Goal: Check status: Check status

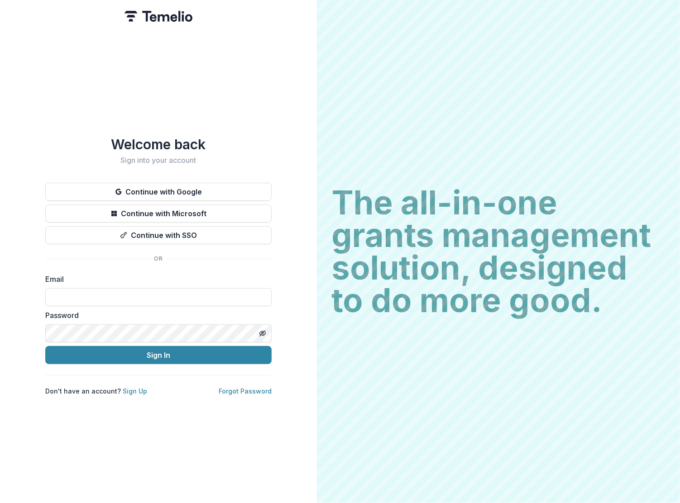
type input "**********"
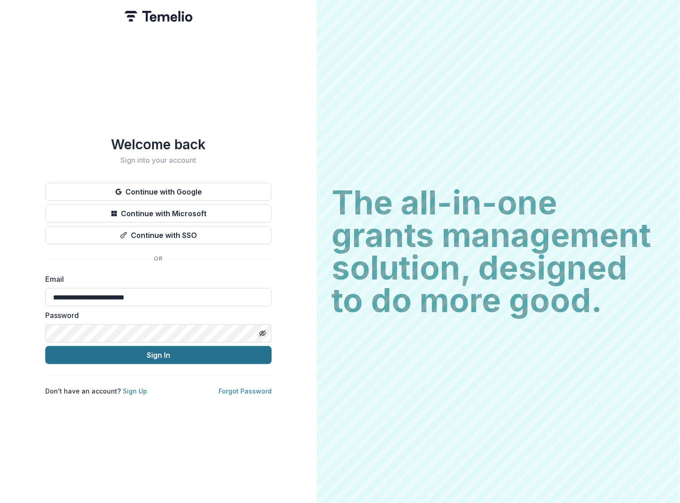
click at [115, 356] on button "Sign In" at bounding box center [158, 355] width 226 height 18
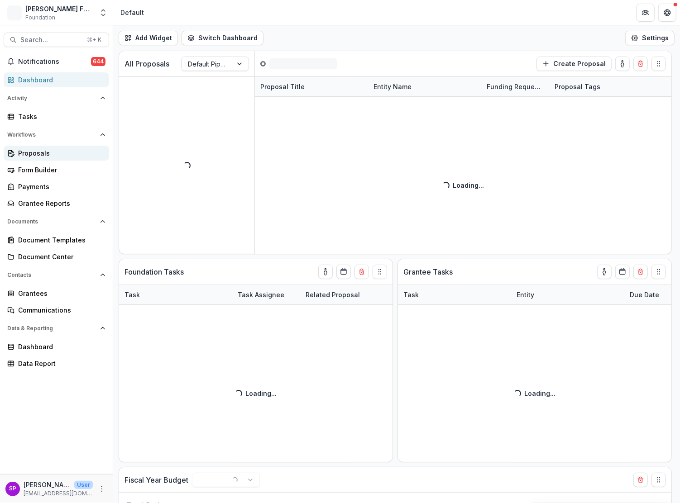
click at [41, 150] on div "Proposals" at bounding box center [60, 153] width 84 height 10
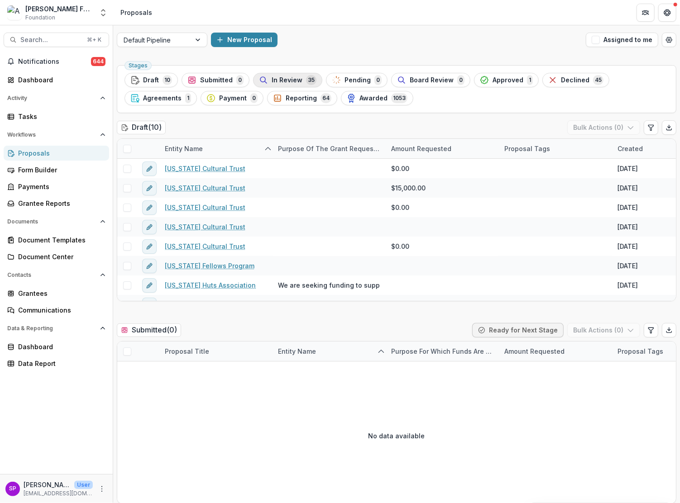
click at [289, 76] on span "In Review" at bounding box center [286, 80] width 31 height 8
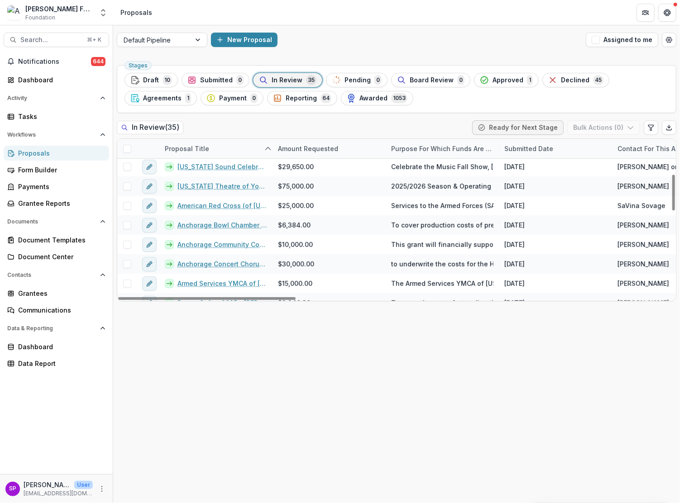
scroll to position [157, 0]
click at [379, 97] on span "Awarded" at bounding box center [373, 99] width 28 height 8
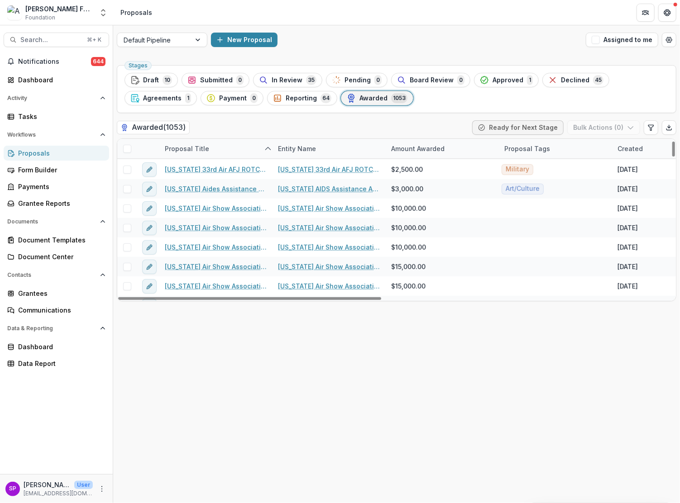
scroll to position [272, 0]
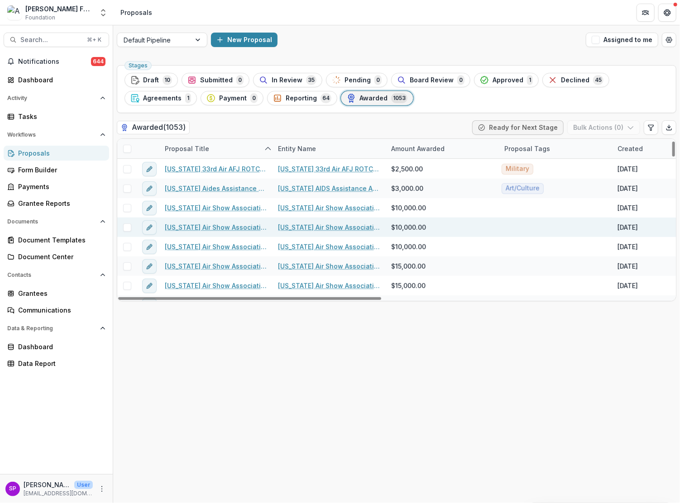
click at [671, 235] on div "[DATE]" at bounding box center [668, 227] width 113 height 19
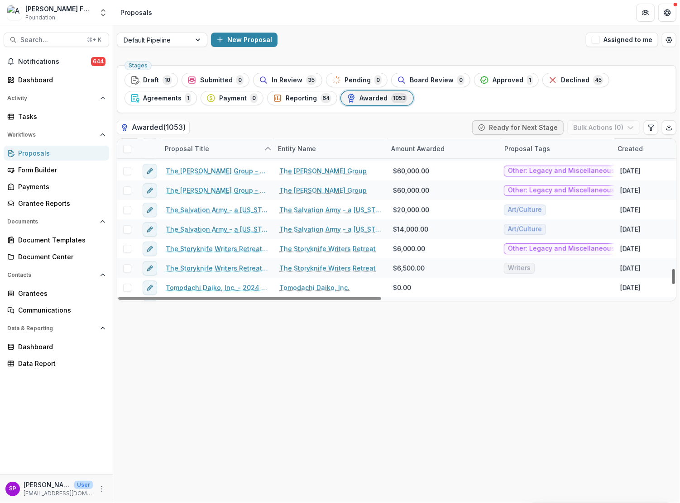
scroll to position [18805, 0]
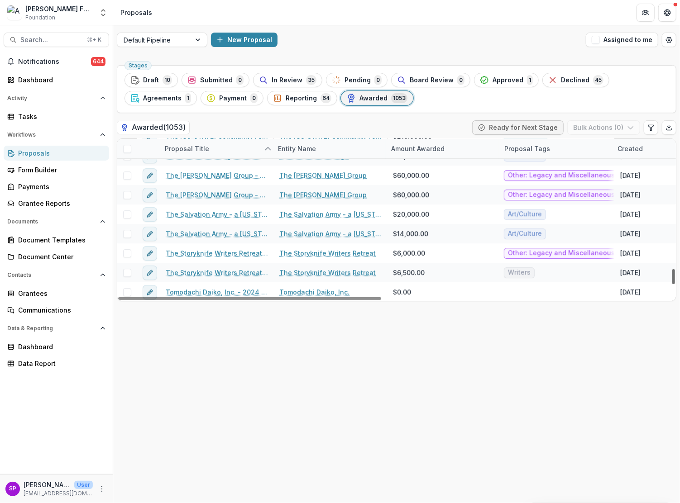
drag, startPoint x: 673, startPoint y: 152, endPoint x: 664, endPoint y: 279, distance: 127.9
click at [664, 279] on div "Proposal Title Entity Name Amount Awarded Proposal Tags Created Submitted Date …" at bounding box center [396, 220] width 558 height 162
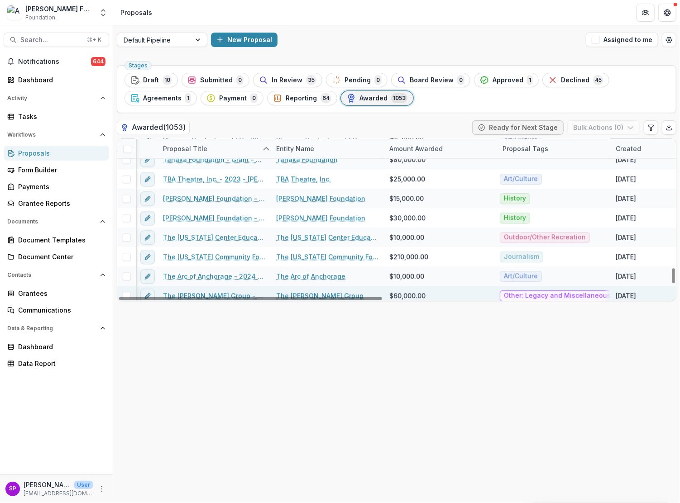
scroll to position [18682, 2]
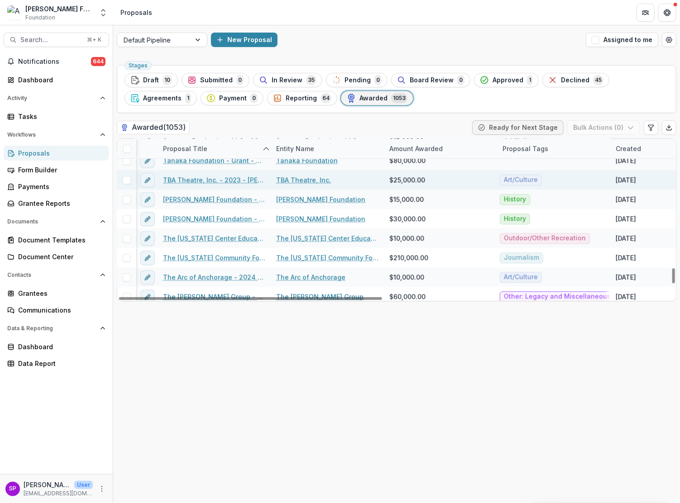
click at [178, 180] on link "TBA Theatre, Inc. - 2023 - [PERSON_NAME] Foundation Grant Application" at bounding box center [214, 180] width 102 height 10
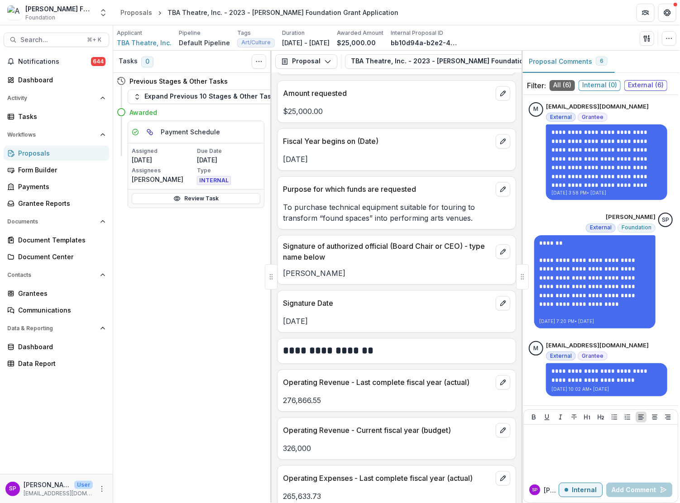
scroll to position [1053, 0]
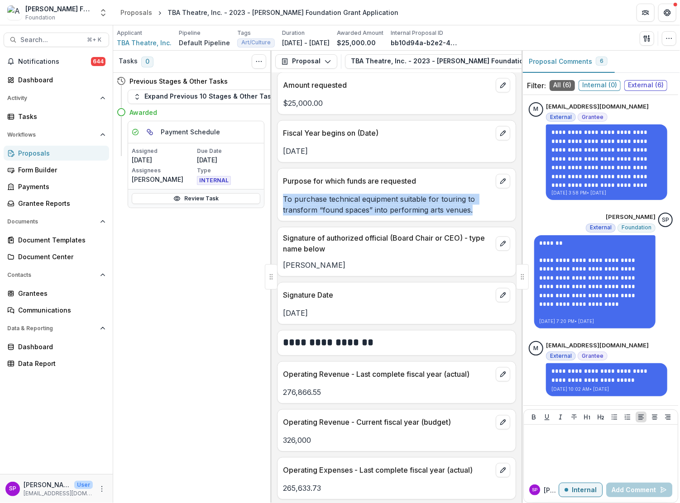
drag, startPoint x: 284, startPoint y: 186, endPoint x: 444, endPoint y: 194, distance: 159.9
click at [444, 194] on p "To purchase technical equipment suitable for touring to transform “found spaces…" at bounding box center [396, 205] width 227 height 22
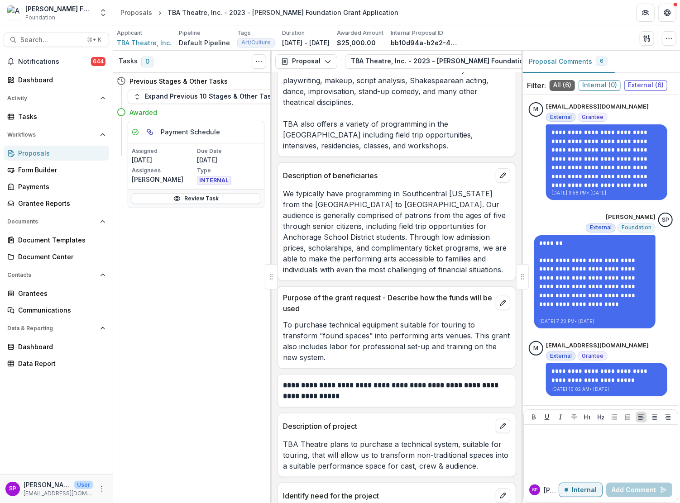
scroll to position [2318, 0]
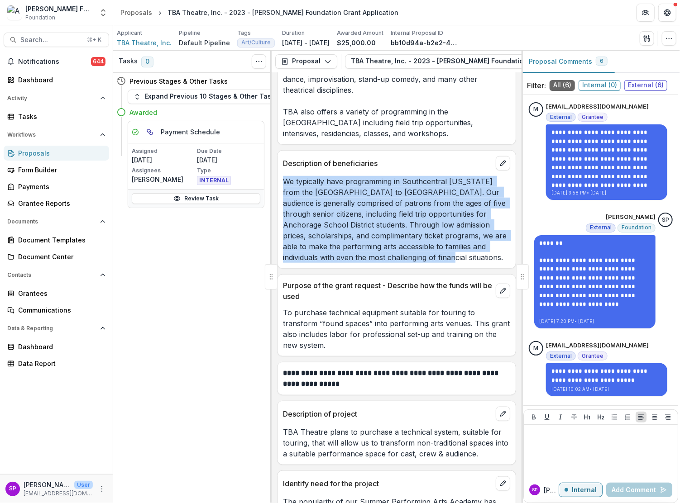
drag, startPoint x: 308, startPoint y: 145, endPoint x: 412, endPoint y: 197, distance: 115.9
click at [412, 197] on p "We typically have programming in Southcentral [US_STATE] from the [GEOGRAPHIC_D…" at bounding box center [396, 219] width 227 height 87
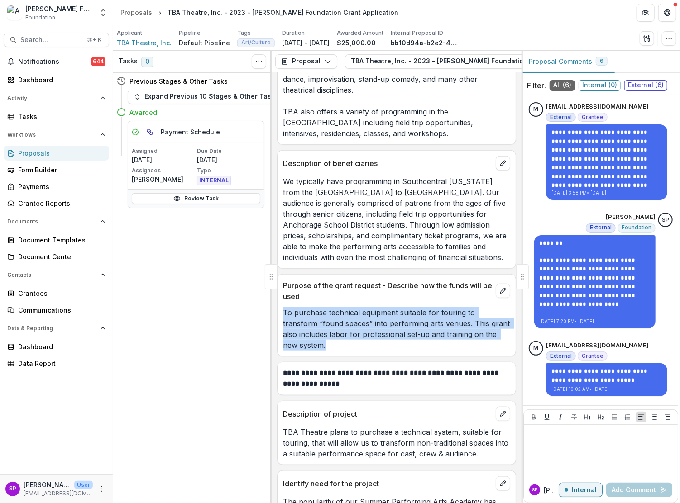
drag, startPoint x: 284, startPoint y: 252, endPoint x: 350, endPoint y: 282, distance: 73.1
click at [350, 307] on p "To purchase technical equipment suitable for touring to transform “found spaces…" at bounding box center [396, 328] width 227 height 43
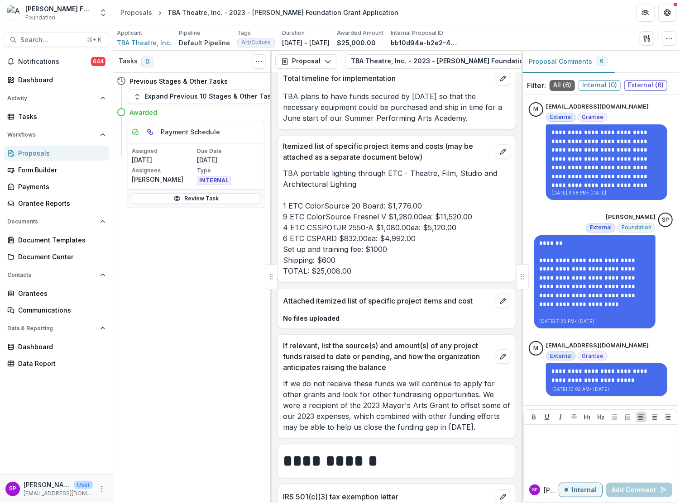
scroll to position [2956, 0]
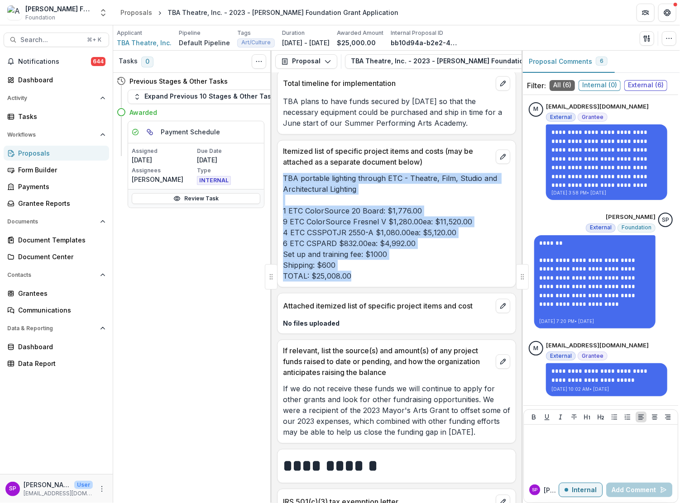
drag, startPoint x: 334, startPoint y: 150, endPoint x: 400, endPoint y: 207, distance: 86.9
click at [400, 207] on p "TBA portable lighting through ETC - Theatre, Film, Studio and Architectural Lig…" at bounding box center [396, 227] width 227 height 109
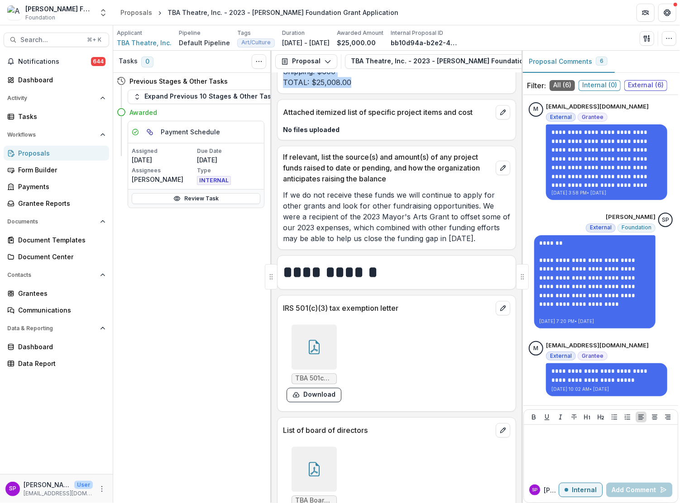
scroll to position [3150, 0]
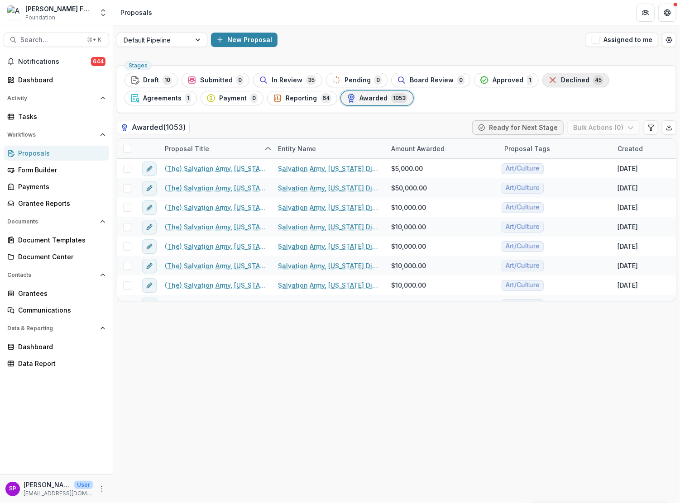
click at [574, 80] on span "Declined" at bounding box center [575, 80] width 29 height 8
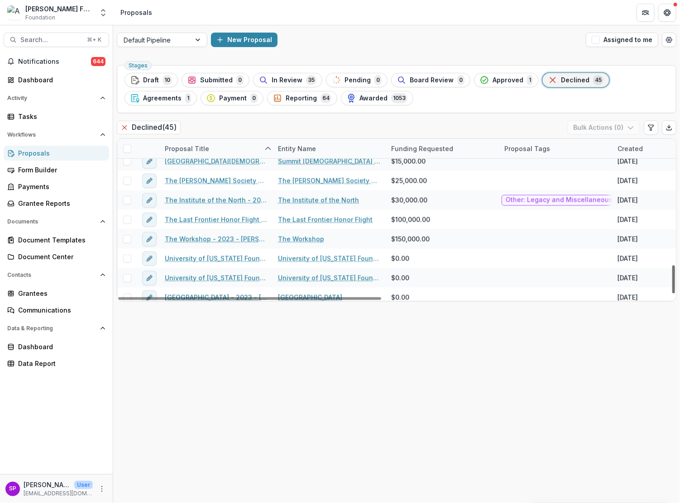
scroll to position [722, 0]
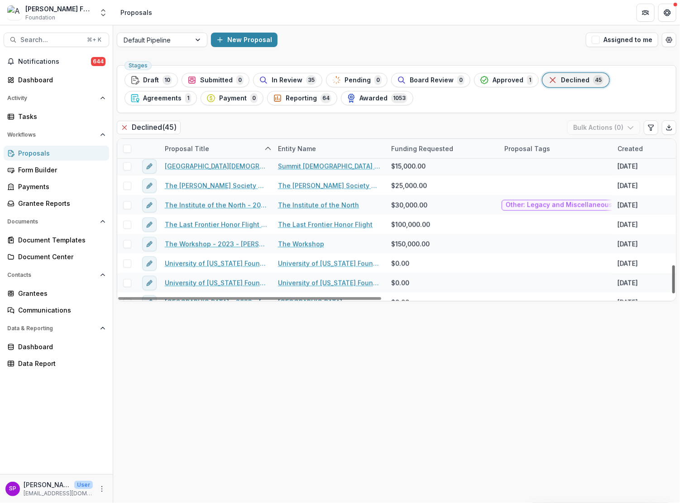
drag, startPoint x: 673, startPoint y: 159, endPoint x: 667, endPoint y: 285, distance: 125.9
click at [667, 285] on div "Proposal Title Entity Name Funding Requested Proposal Tags Created Submitted Da…" at bounding box center [396, 220] width 558 height 162
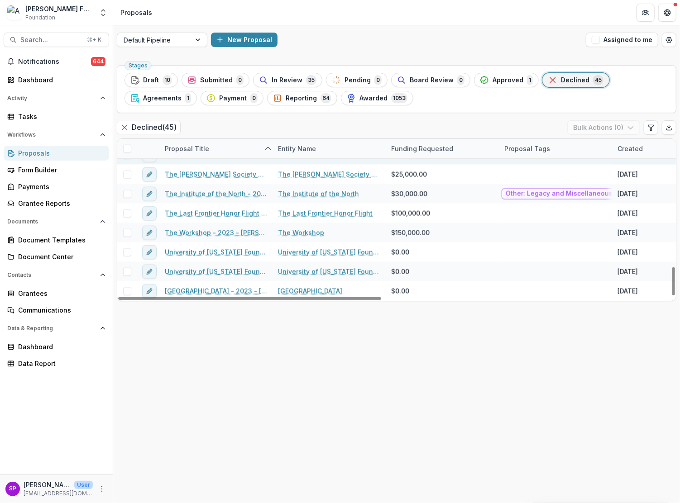
scroll to position [734, 0]
click at [303, 101] on span "Reporting" at bounding box center [301, 99] width 31 height 8
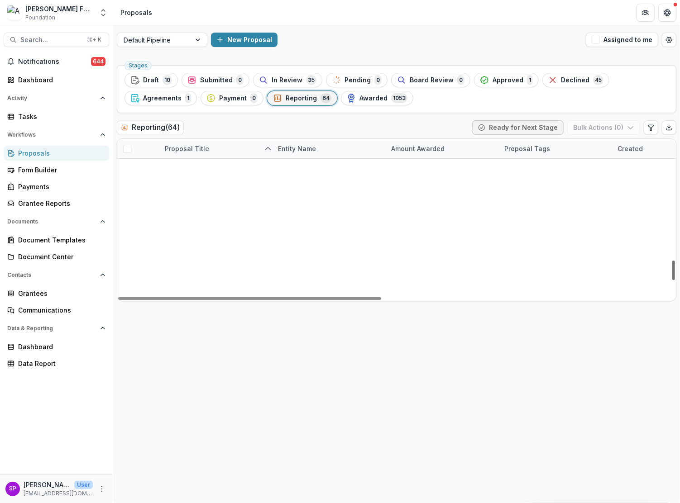
scroll to position [1064, 0]
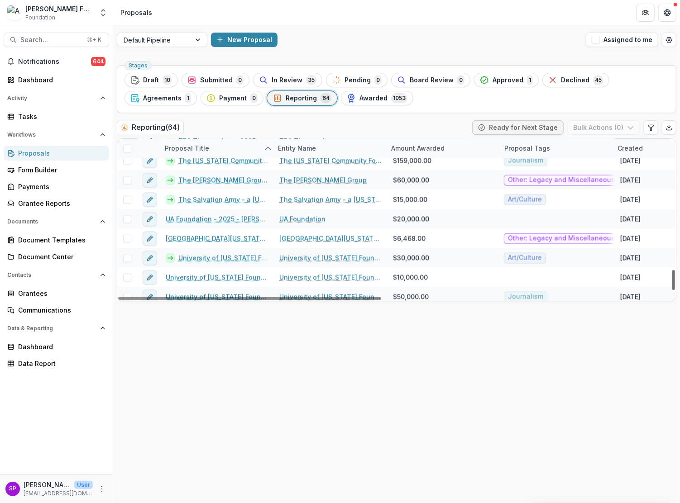
drag, startPoint x: 673, startPoint y: 155, endPoint x: 671, endPoint y: 285, distance: 129.4
click at [672, 285] on div at bounding box center [673, 280] width 3 height 20
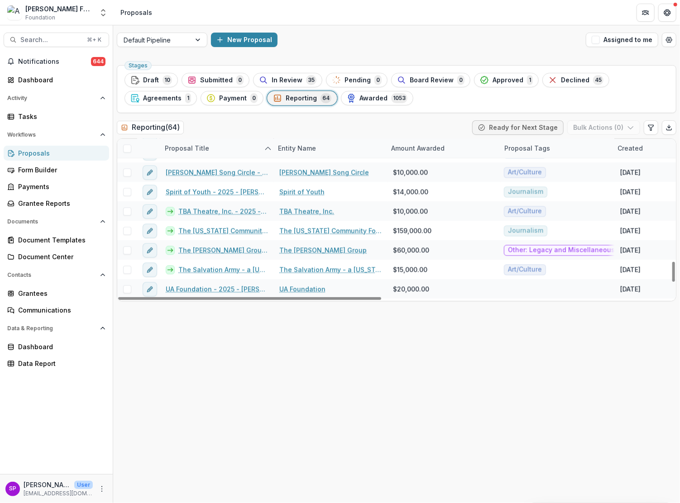
scroll to position [995, 0]
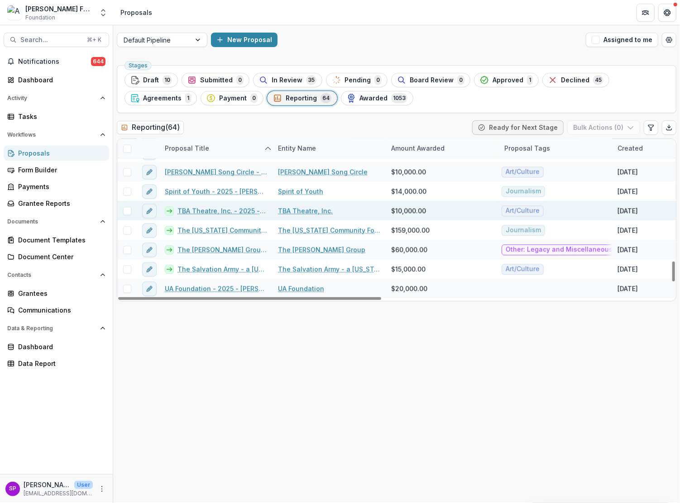
click at [242, 213] on link "TBA Theatre, Inc. - 2025 - [PERSON_NAME] Foundation Grant Application" at bounding box center [222, 211] width 90 height 10
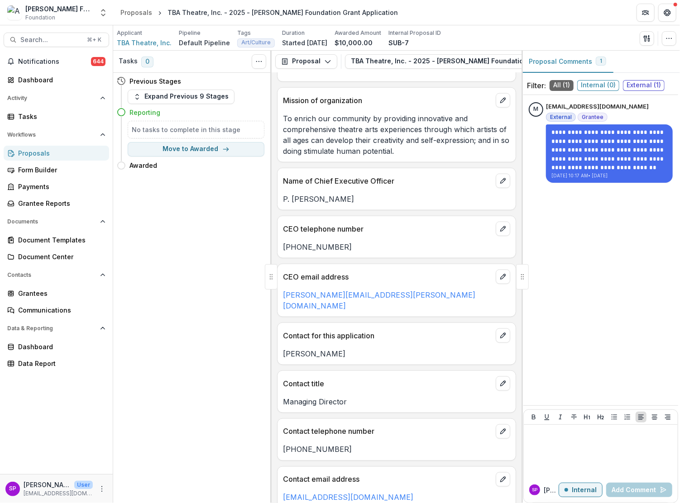
scroll to position [612, 0]
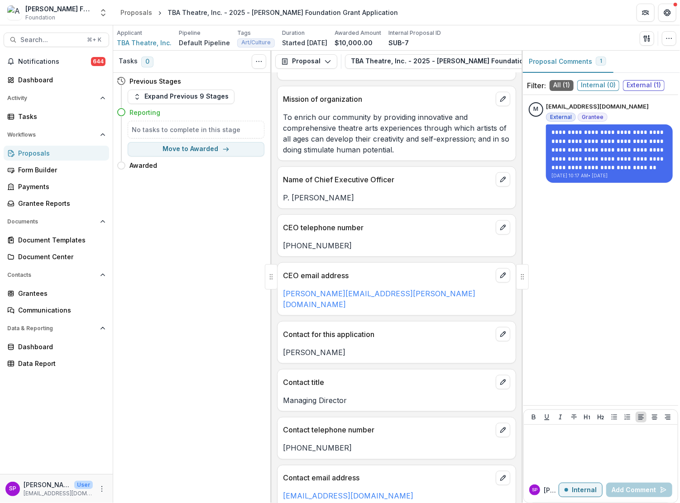
drag, startPoint x: 344, startPoint y: 197, endPoint x: 288, endPoint y: 197, distance: 56.6
click at [288, 197] on p "P. [PERSON_NAME]" at bounding box center [396, 197] width 227 height 11
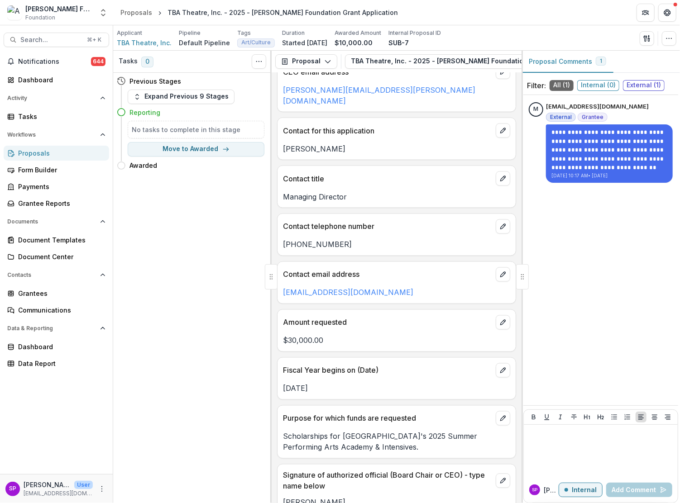
scroll to position [817, 0]
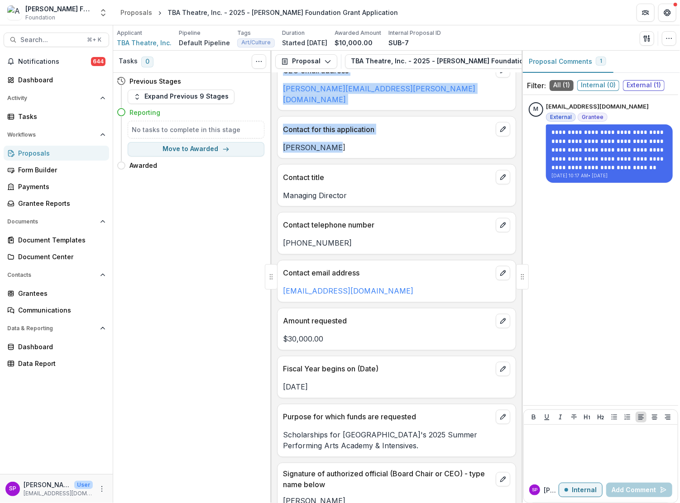
drag, startPoint x: 352, startPoint y: 136, endPoint x: 274, endPoint y: 137, distance: 78.3
click at [274, 137] on div "**********" at bounding box center [396, 288] width 250 height 430
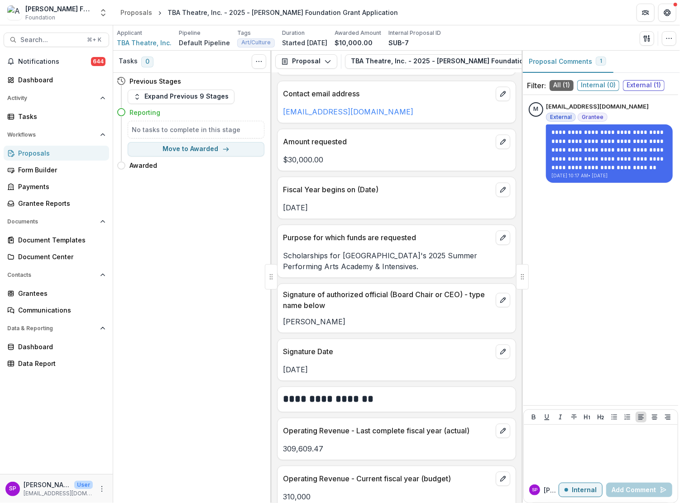
scroll to position [989, 0]
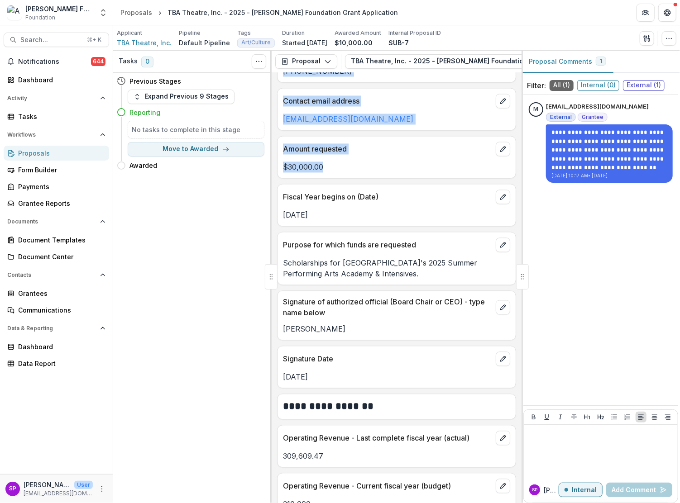
drag, startPoint x: 334, startPoint y: 157, endPoint x: 273, endPoint y: 156, distance: 61.6
click at [273, 156] on div "**********" at bounding box center [396, 288] width 250 height 430
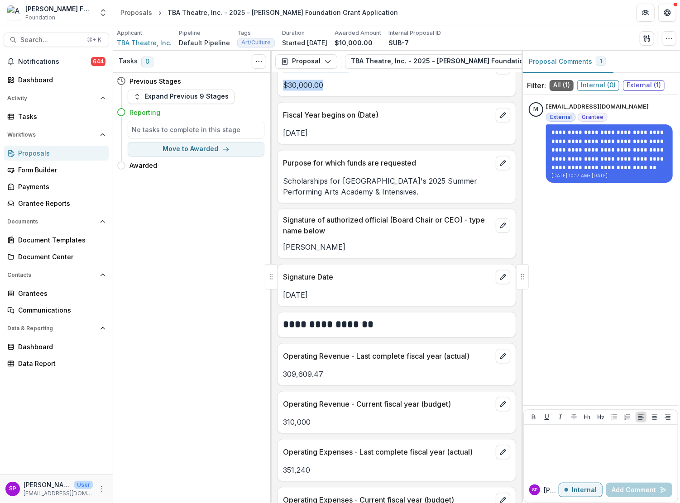
scroll to position [1069, 0]
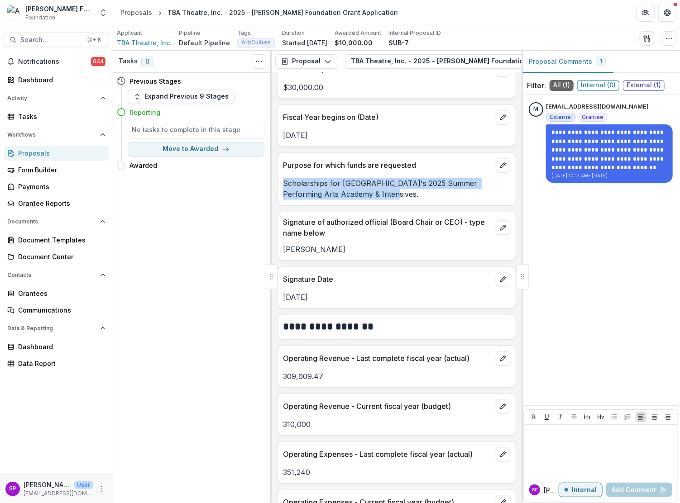
drag, startPoint x: 282, startPoint y: 170, endPoint x: 390, endPoint y: 181, distance: 109.2
click at [390, 181] on div "Scholarships for [GEOGRAPHIC_DATA]'s 2025 Summer Performing Arts Academy & Inte…" at bounding box center [396, 189] width 238 height 22
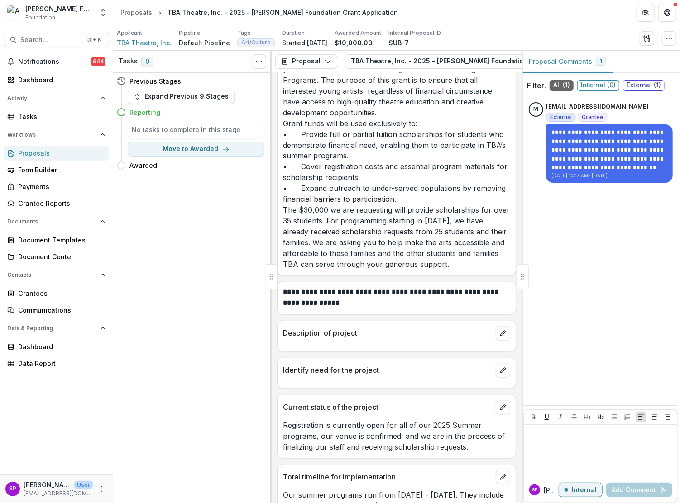
scroll to position [2813, 0]
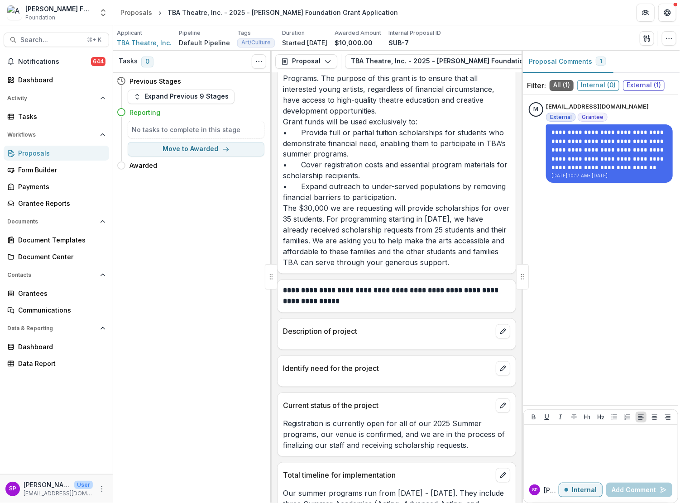
drag, startPoint x: 284, startPoint y: 119, endPoint x: 456, endPoint y: 168, distance: 178.7
click at [456, 168] on p "TBA Theatre is seeking grant funding to provide scholarships for youth to atten…" at bounding box center [396, 159] width 227 height 217
drag, startPoint x: 457, startPoint y: 170, endPoint x: 452, endPoint y: 168, distance: 4.9
click at [452, 168] on p "TBA Theatre is seeking grant funding to provide scholarships for youth to atten…" at bounding box center [396, 159] width 227 height 217
drag, startPoint x: 451, startPoint y: 173, endPoint x: 283, endPoint y: 119, distance: 176.7
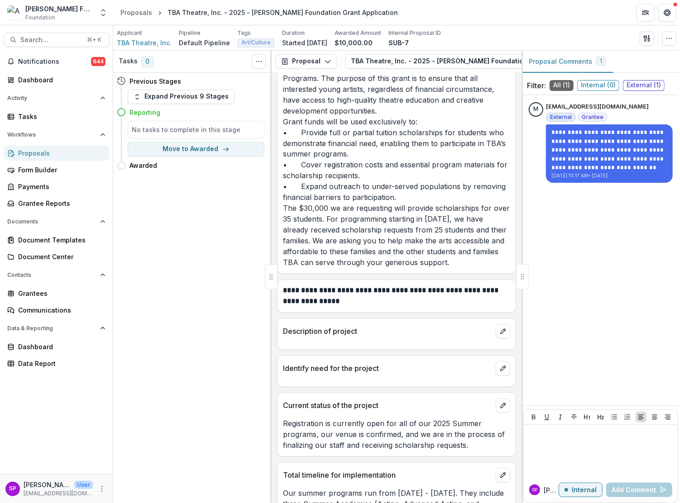
click at [283, 119] on p "TBA Theatre is seeking grant funding to provide scholarships for youth to atten…" at bounding box center [396, 159] width 227 height 217
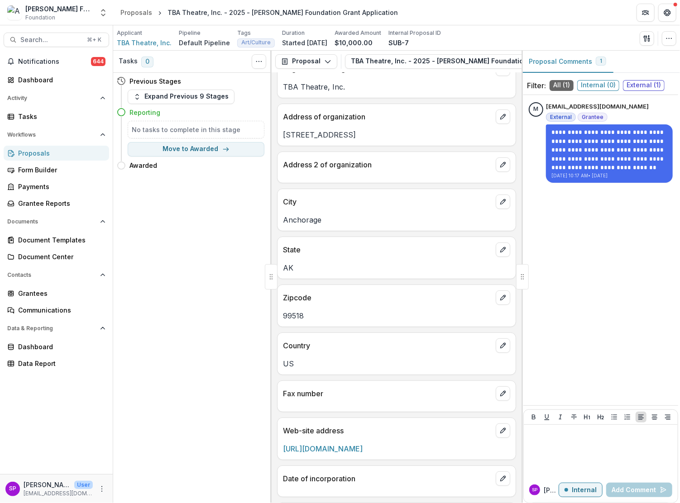
scroll to position [0, 0]
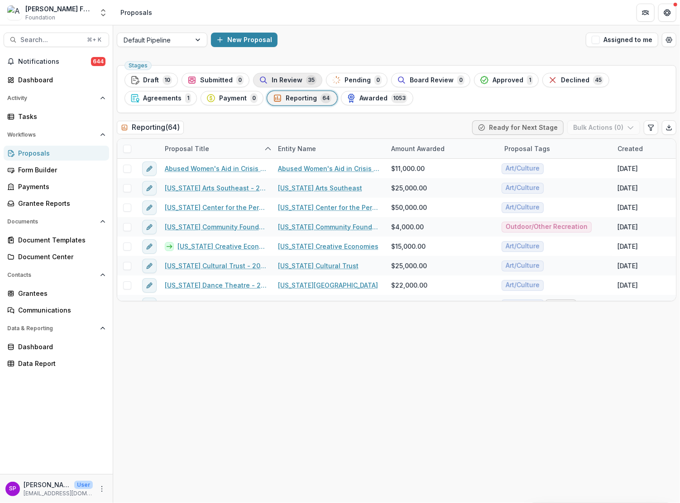
click at [281, 82] on span "In Review" at bounding box center [286, 80] width 31 height 8
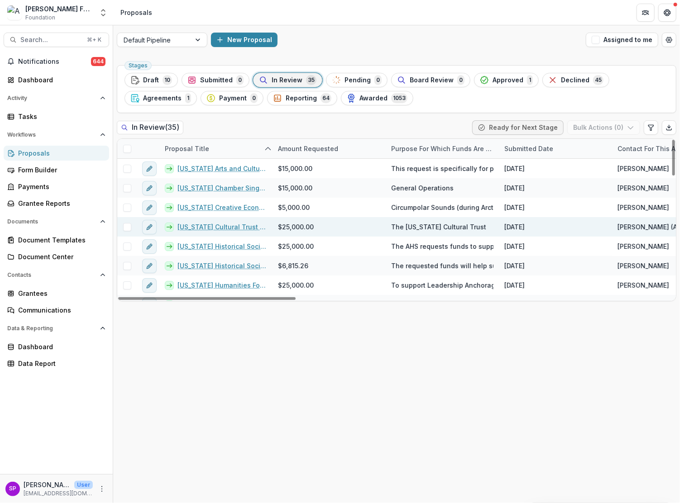
click at [228, 225] on link "[US_STATE] Cultural Trust - 2025 - [PERSON_NAME] Foundation Grant Application" at bounding box center [222, 227] width 90 height 10
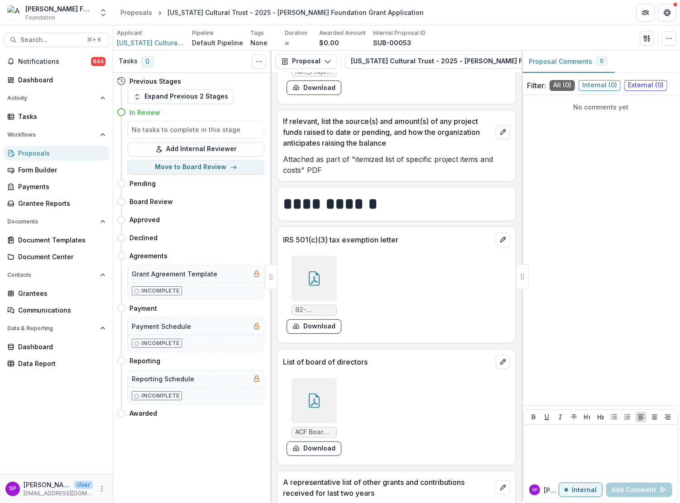
scroll to position [6031, 0]
